Goal: Find specific page/section: Find specific page/section

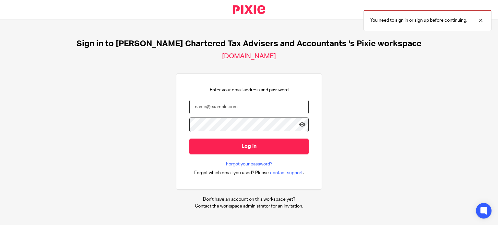
click at [214, 110] on input "email" at bounding box center [248, 107] width 119 height 15
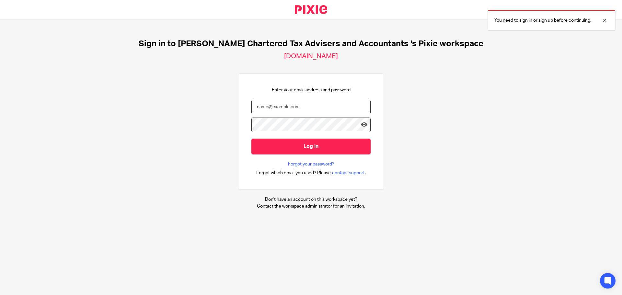
click at [314, 109] on input "email" at bounding box center [310, 107] width 119 height 15
type input "natalie@nealford.co.uk"
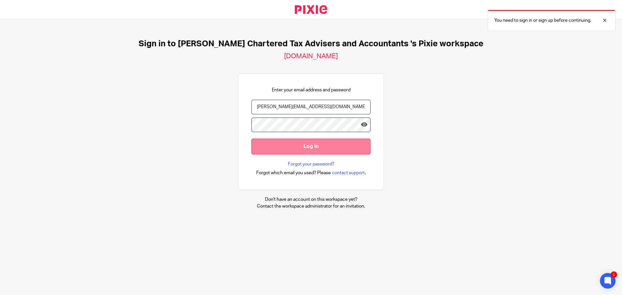
click at [271, 143] on input "Log in" at bounding box center [310, 147] width 119 height 16
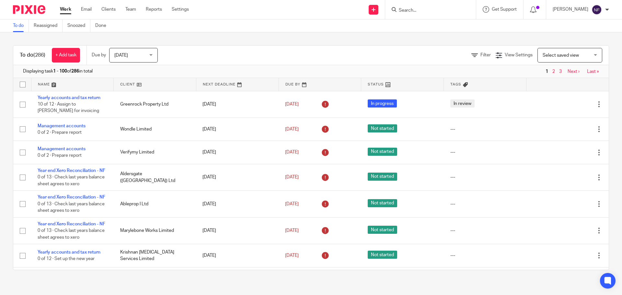
click at [432, 10] on input "Search" at bounding box center [427, 11] width 58 height 6
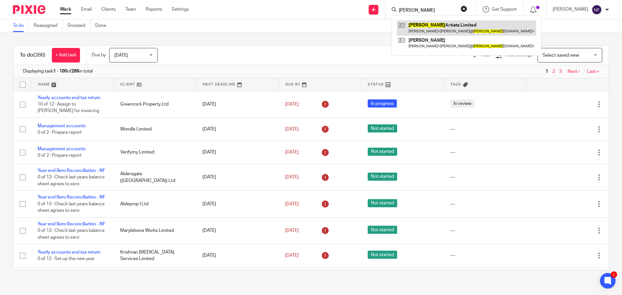
type input "arbour"
click at [440, 28] on link at bounding box center [466, 27] width 139 height 15
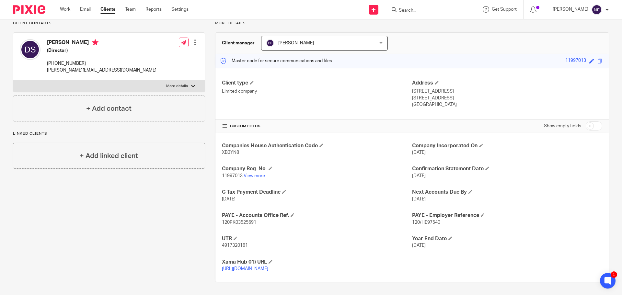
scroll to position [55, 0]
drag, startPoint x: 256, startPoint y: 214, endPoint x: 222, endPoint y: 215, distance: 34.7
click at [222, 219] on p "120PK03525691" at bounding box center [317, 222] width 190 height 6
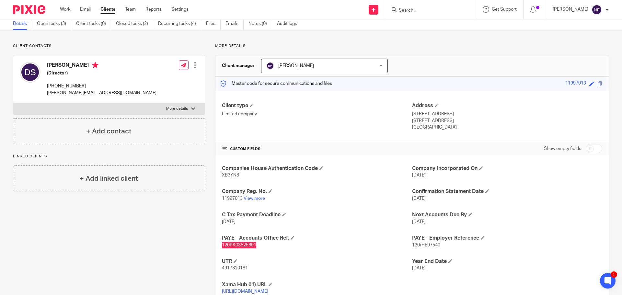
scroll to position [0, 0]
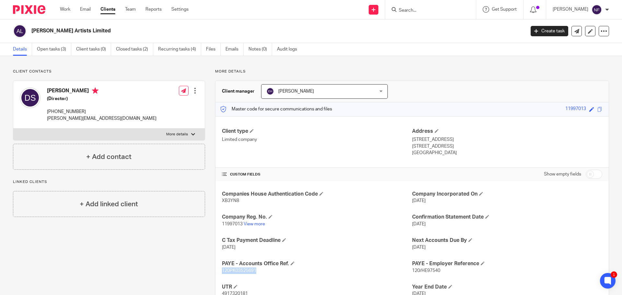
click at [446, 11] on input "Search" at bounding box center [427, 11] width 58 height 6
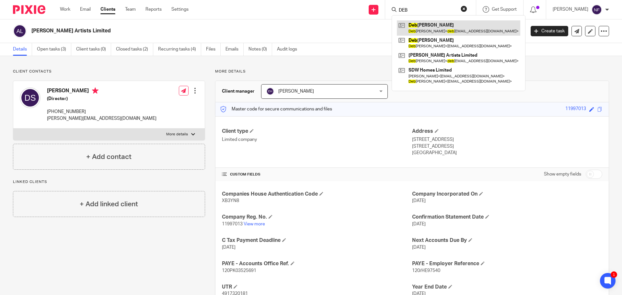
type input "DEB"
click at [440, 25] on link at bounding box center [458, 27] width 123 height 15
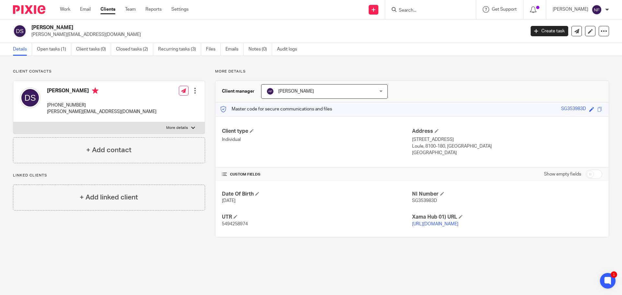
click at [430, 10] on input "Search" at bounding box center [427, 11] width 58 height 6
type input "unit"
drag, startPoint x: 425, startPoint y: 10, endPoint x: 354, endPoint y: -4, distance: 72.9
click at [354, 0] on html "Work Email Clients Team Reports Settings Work Email Clients Team Reports Settin…" at bounding box center [311, 147] width 622 height 295
click at [131, 11] on link "Team" at bounding box center [130, 9] width 11 height 6
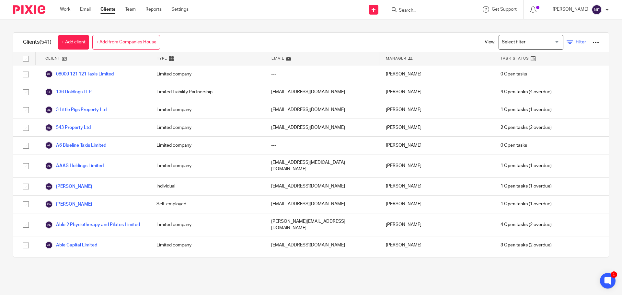
click at [567, 40] on icon at bounding box center [570, 42] width 6 height 6
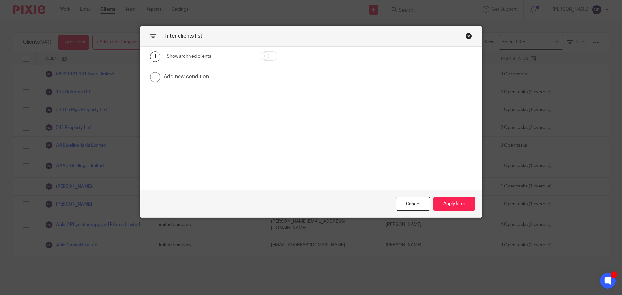
click at [267, 50] on div "1 Show archived clients" at bounding box center [310, 57] width 341 height 20
click at [267, 55] on input "checkbox" at bounding box center [269, 56] width 17 height 9
checkbox input "true"
click at [455, 201] on button "Apply filter" at bounding box center [454, 204] width 42 height 14
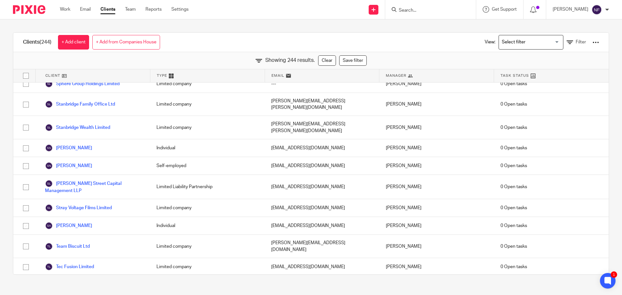
scroll to position [4130, 0]
